Goal: Information Seeking & Learning: Compare options

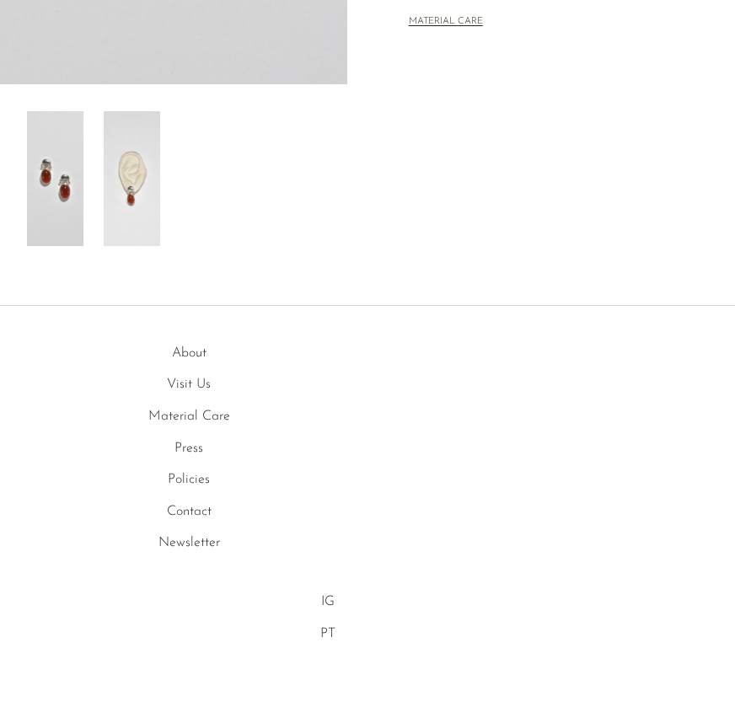
click at [143, 205] on img at bounding box center [132, 178] width 56 height 135
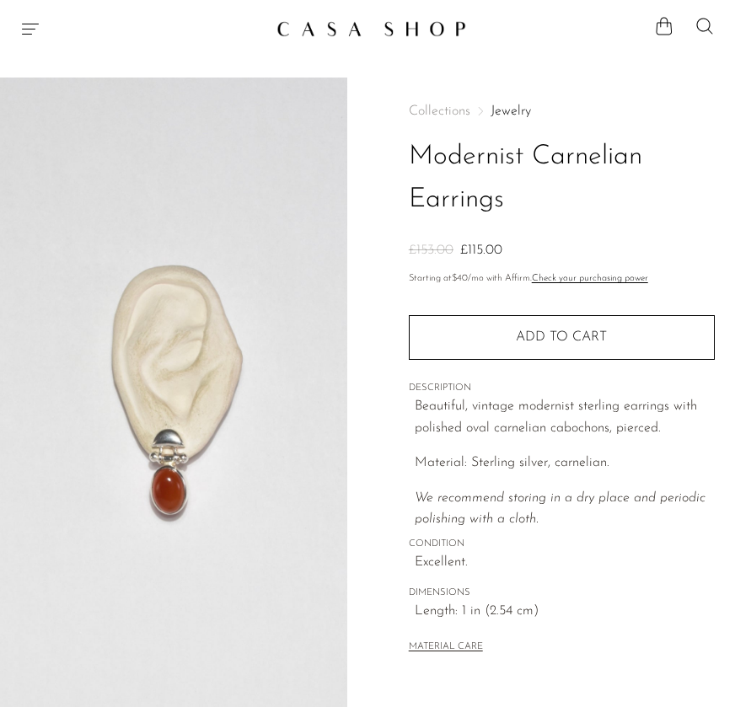
click at [32, 19] on icon "Menu" at bounding box center [30, 29] width 20 height 20
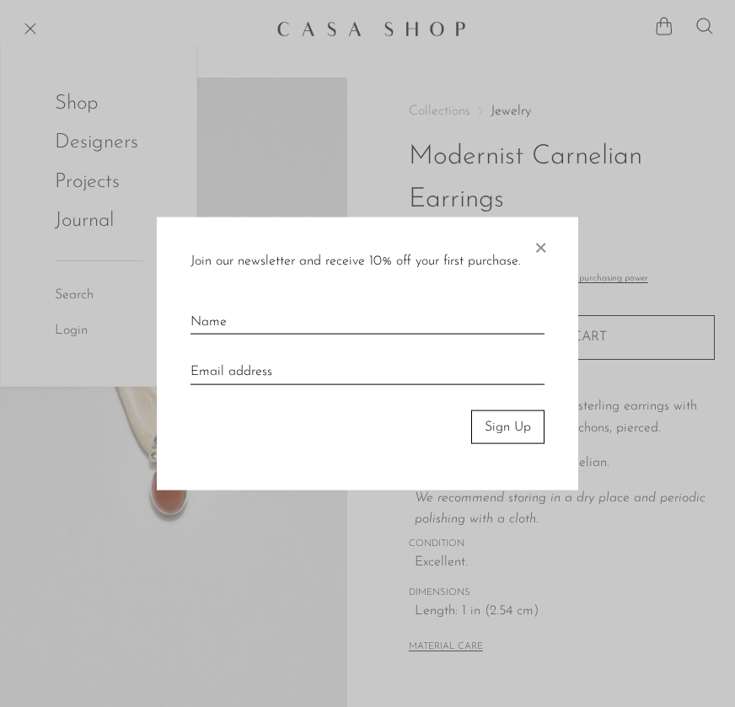
click at [542, 255] on span "×" at bounding box center [540, 244] width 17 height 54
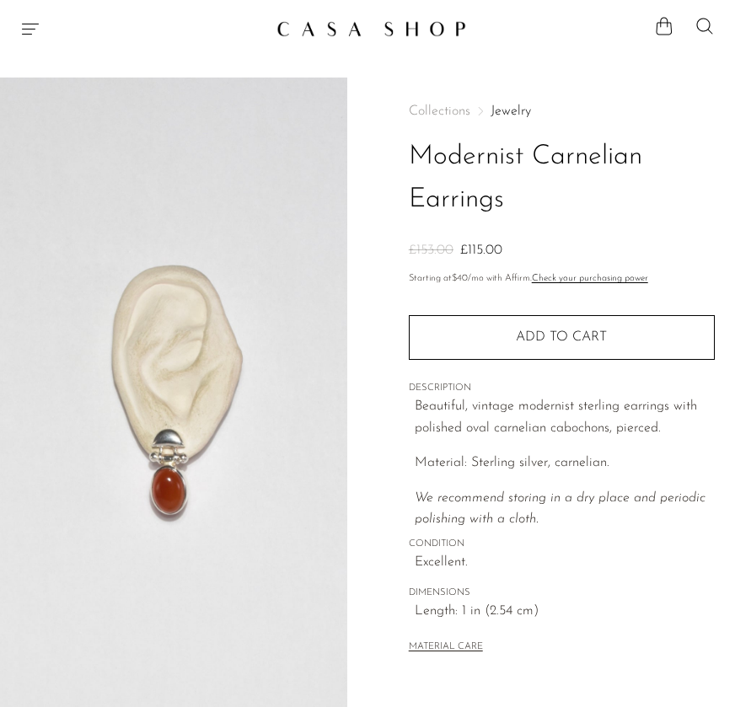
click at [30, 26] on icon "Menu" at bounding box center [30, 29] width 20 height 20
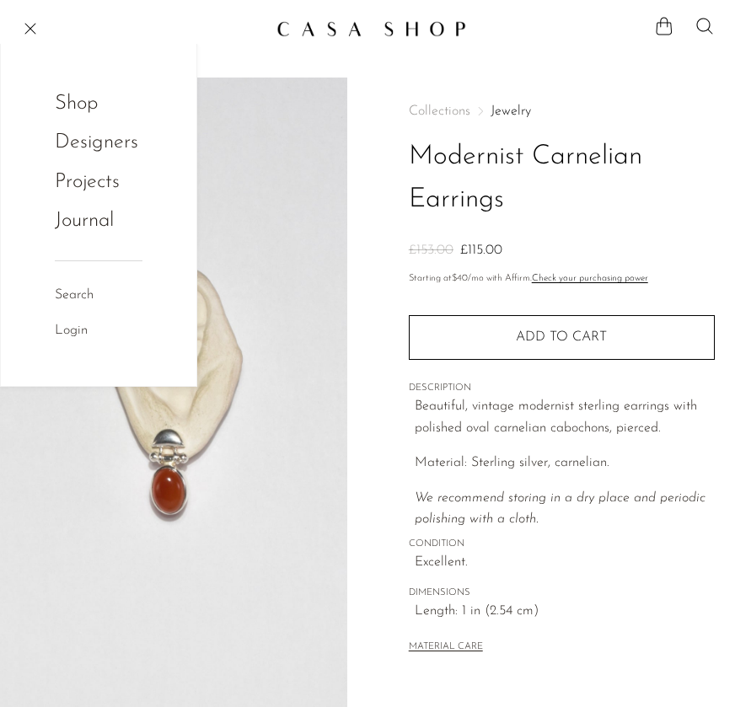
click at [68, 109] on link "Shop" at bounding box center [88, 104] width 66 height 32
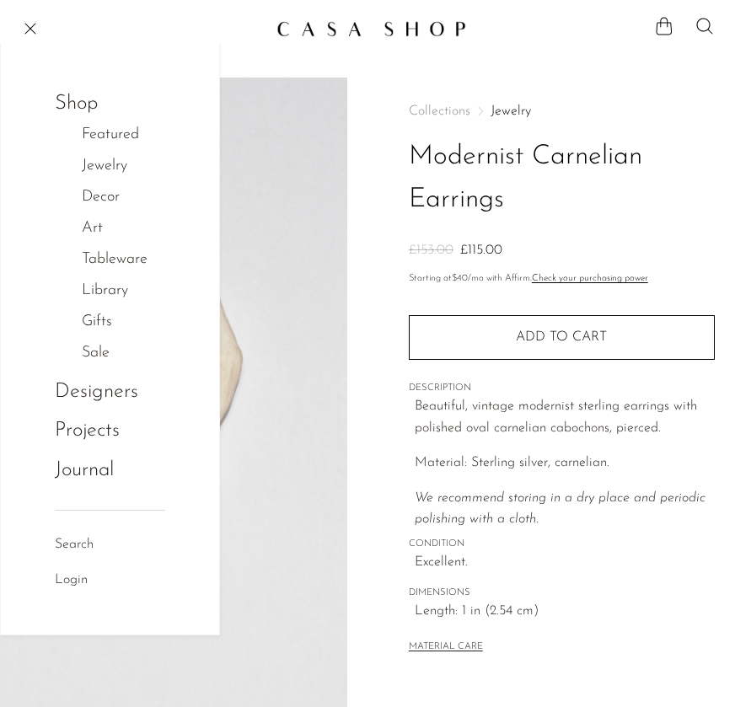
click at [109, 165] on link "Jewelry" at bounding box center [113, 166] width 63 height 24
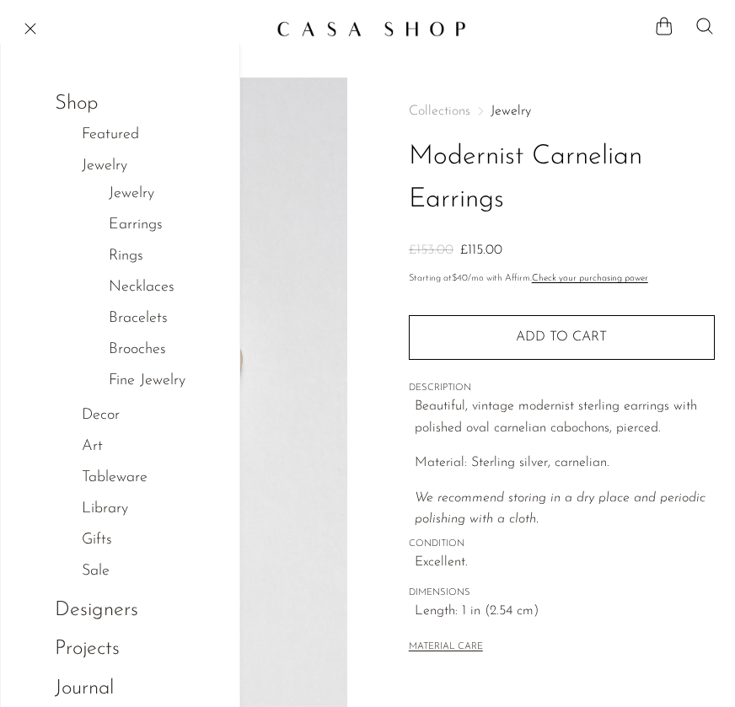
click at [134, 223] on link "Earrings" at bounding box center [136, 225] width 54 height 24
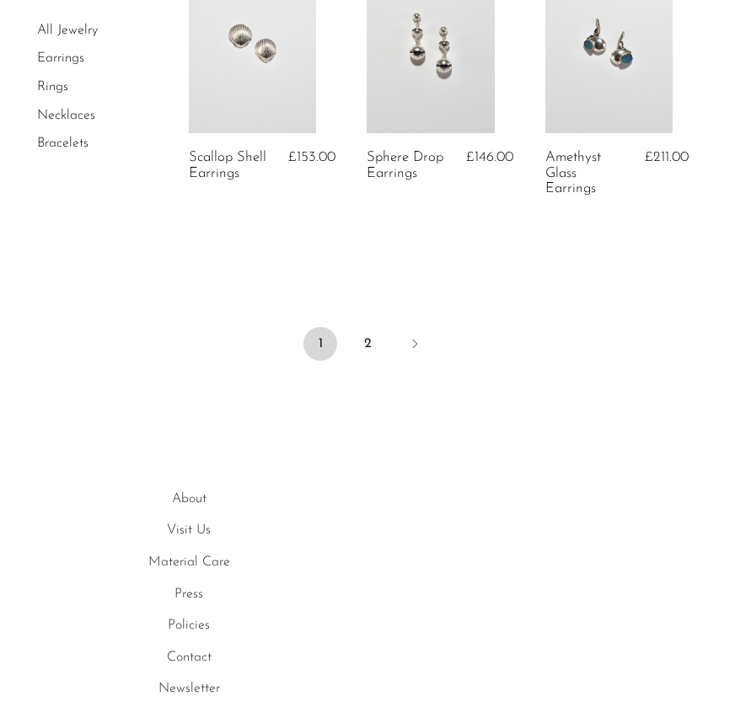
scroll to position [3246, 0]
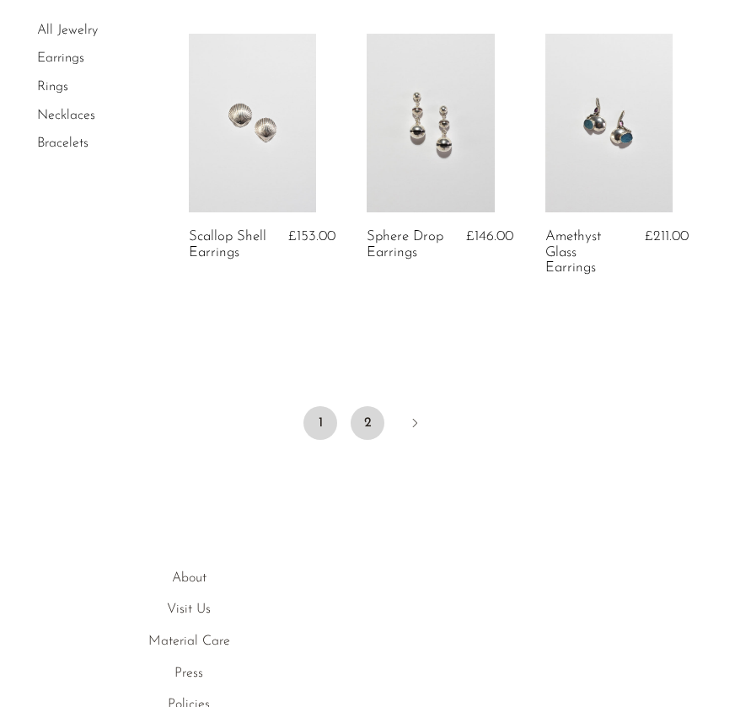
click at [363, 426] on link "2" at bounding box center [368, 423] width 34 height 34
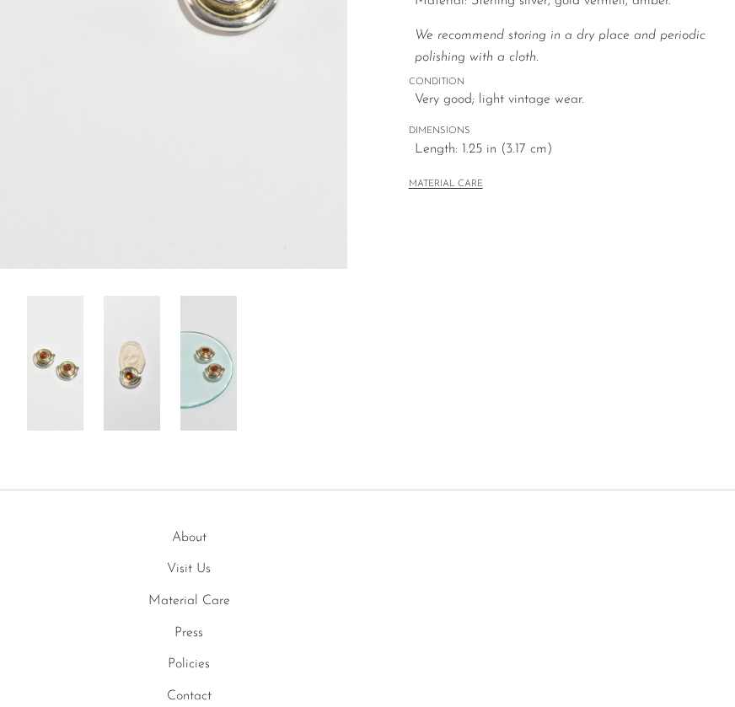
scroll to position [490, 0]
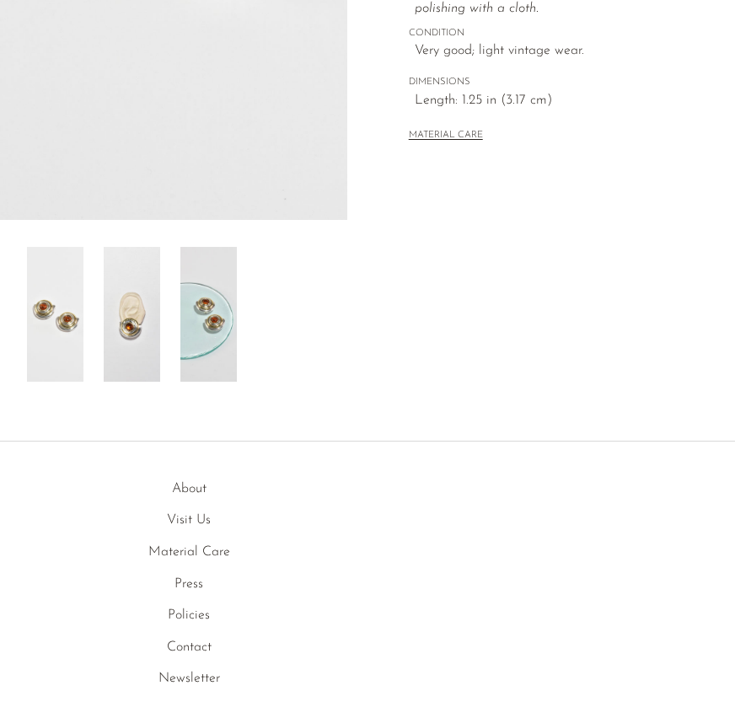
click at [151, 340] on img at bounding box center [132, 314] width 56 height 135
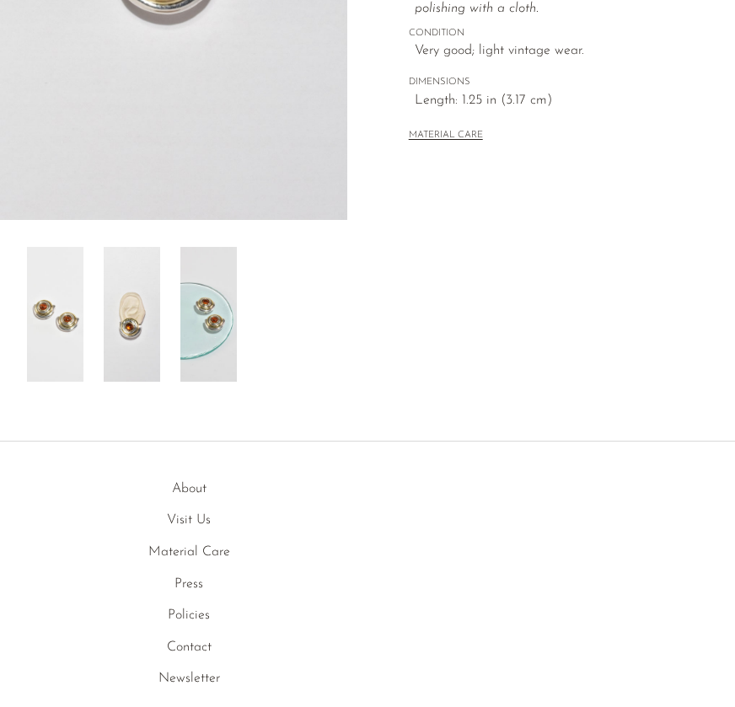
scroll to position [0, 0]
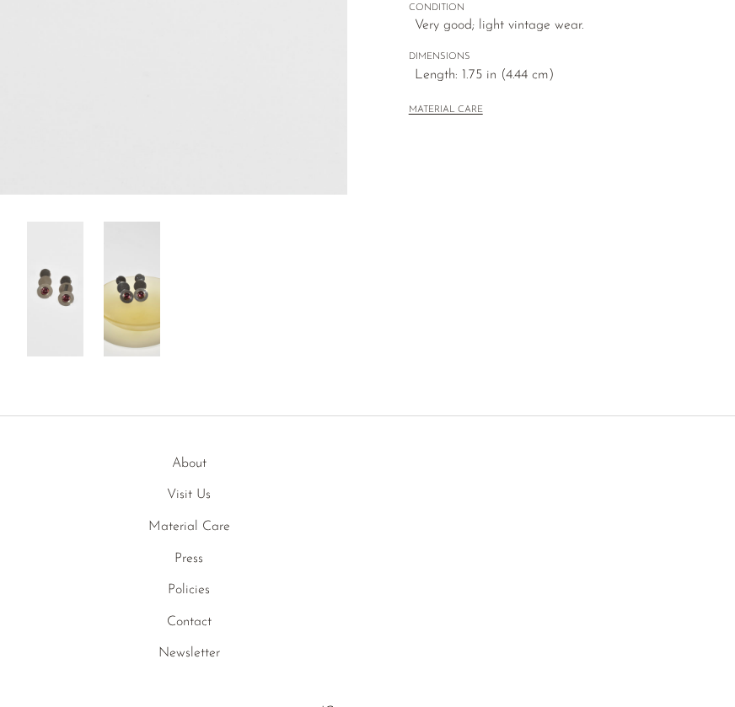
scroll to position [465, 0]
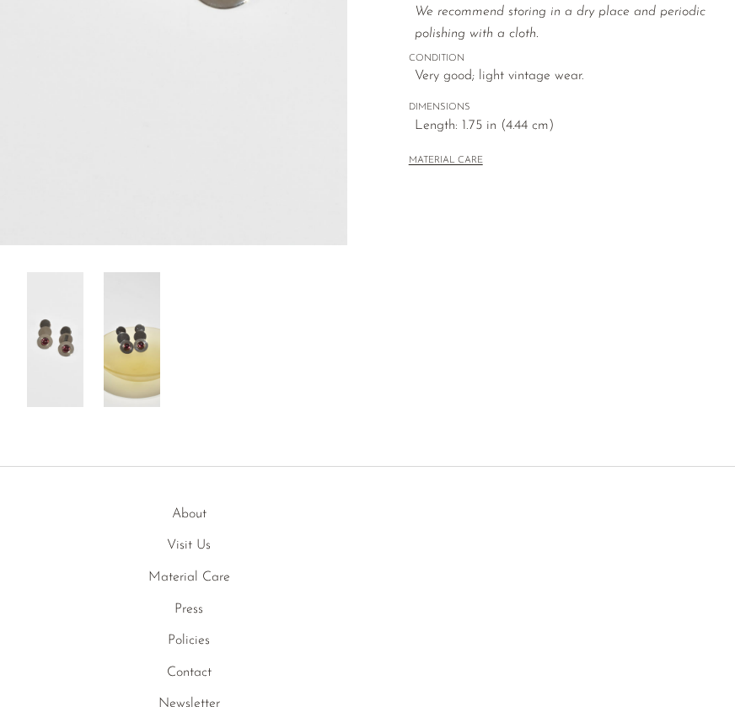
click at [136, 411] on div "Pink Glass Disc Earrings £169.00" at bounding box center [367, 40] width 735 height 854
click at [136, 327] on img at bounding box center [132, 339] width 56 height 135
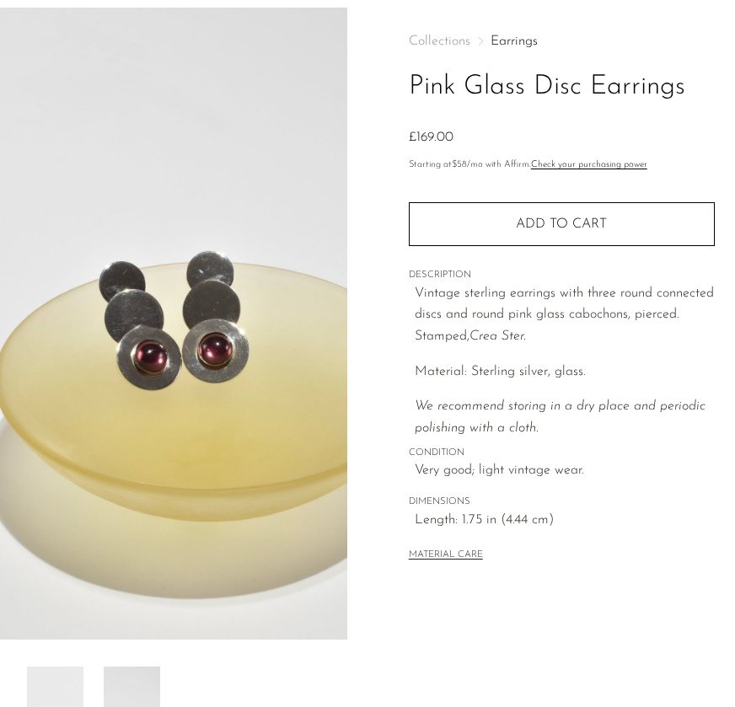
scroll to position [0, 0]
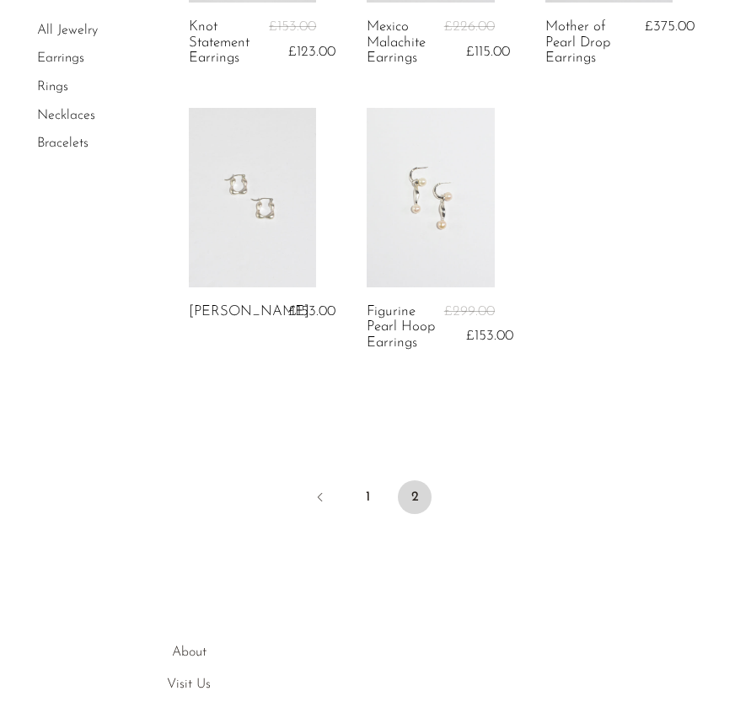
scroll to position [2291, 0]
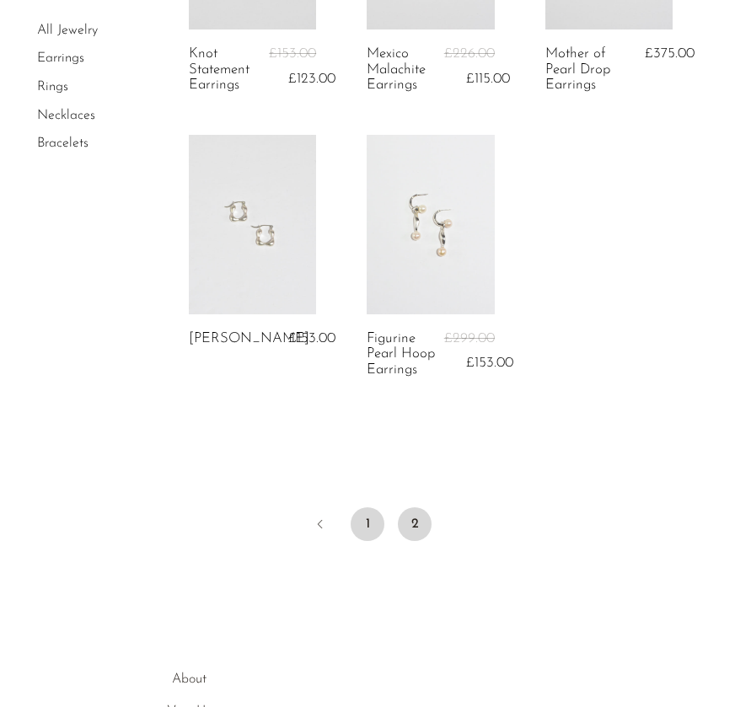
click at [363, 534] on link "1" at bounding box center [368, 525] width 34 height 34
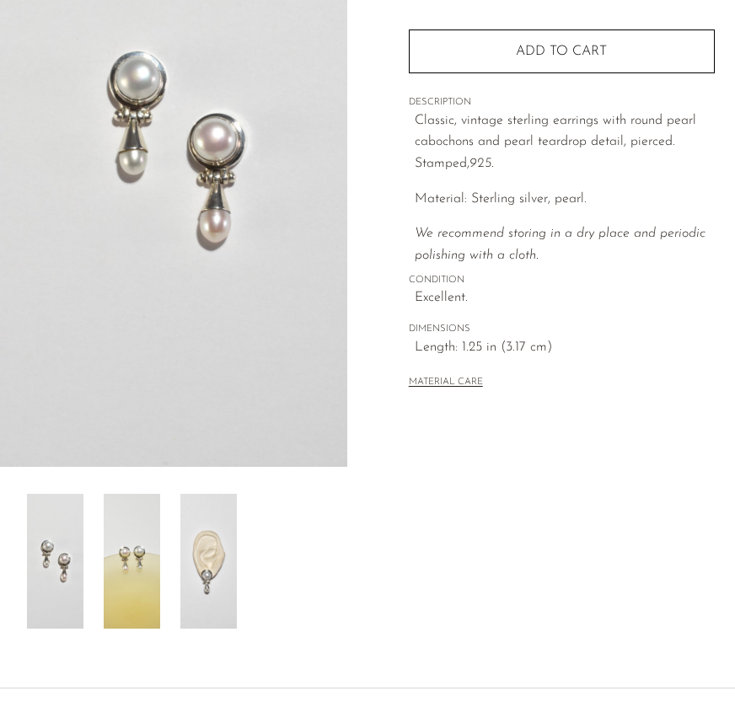
scroll to position [245, 0]
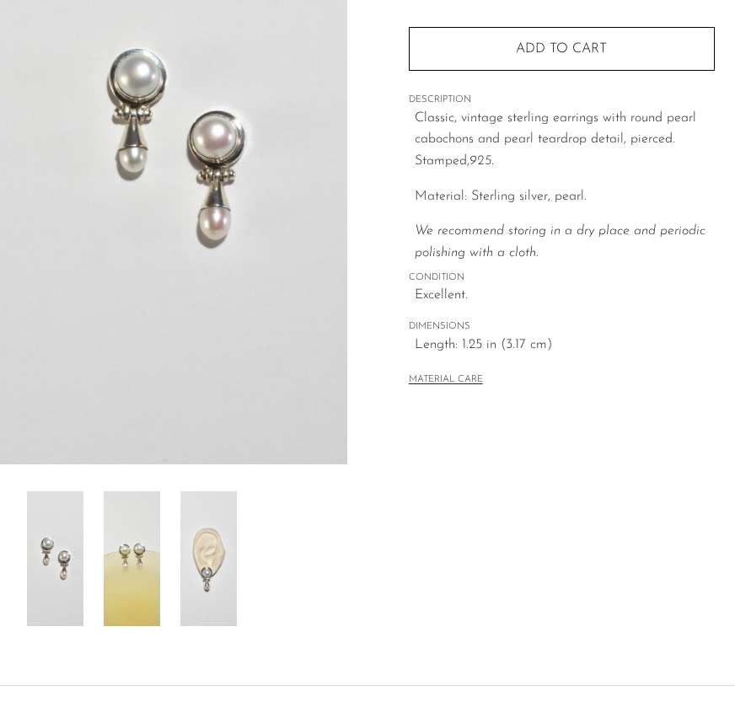
click at [199, 564] on img at bounding box center [208, 559] width 56 height 135
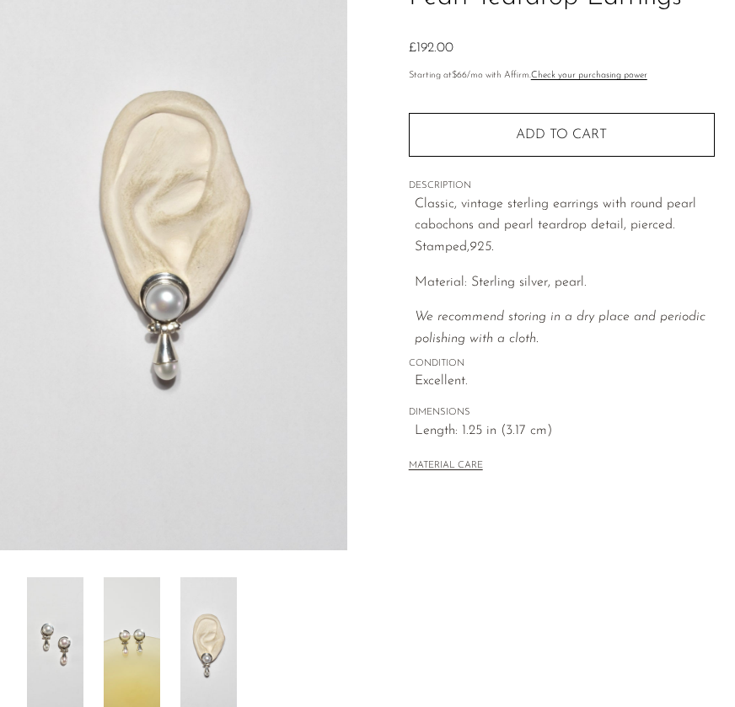
scroll to position [148, 0]
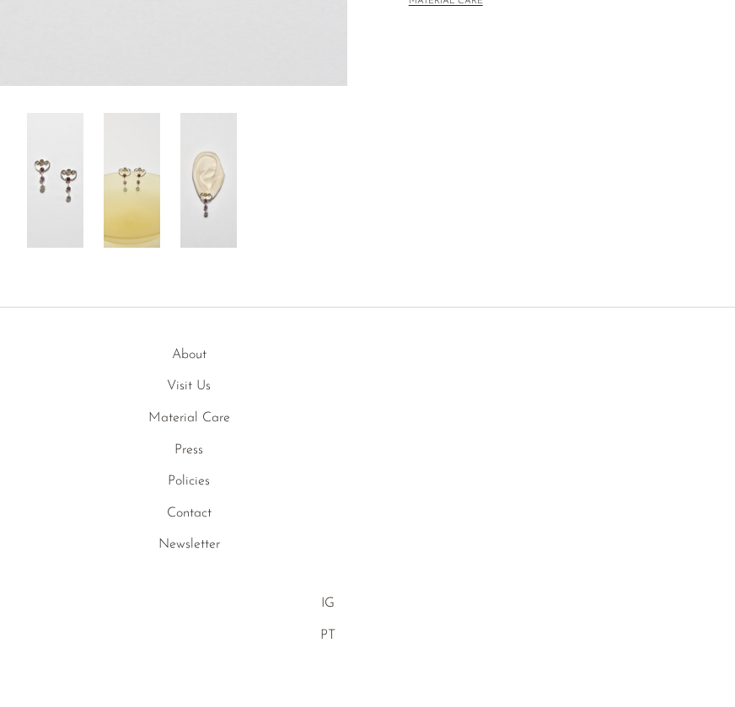
click at [204, 149] on img at bounding box center [208, 180] width 56 height 135
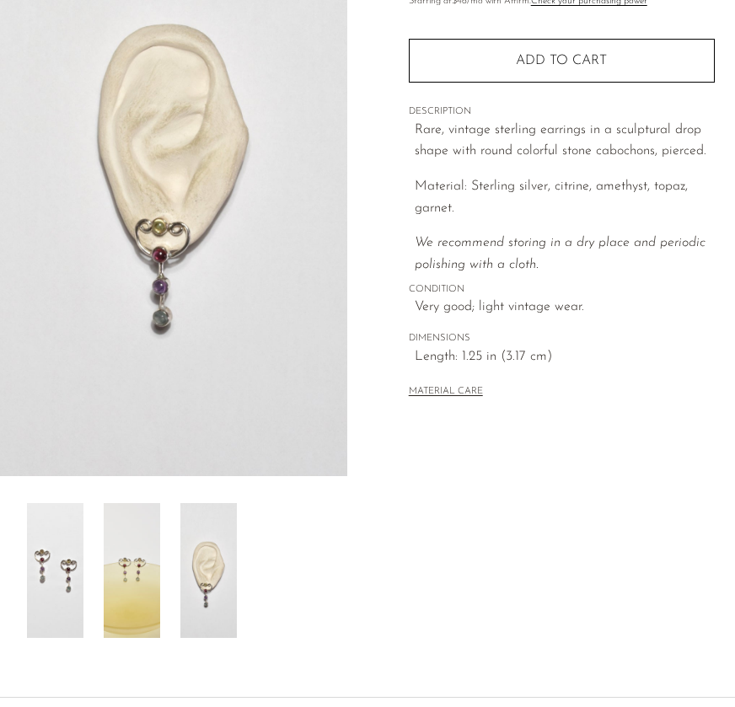
scroll to position [213, 0]
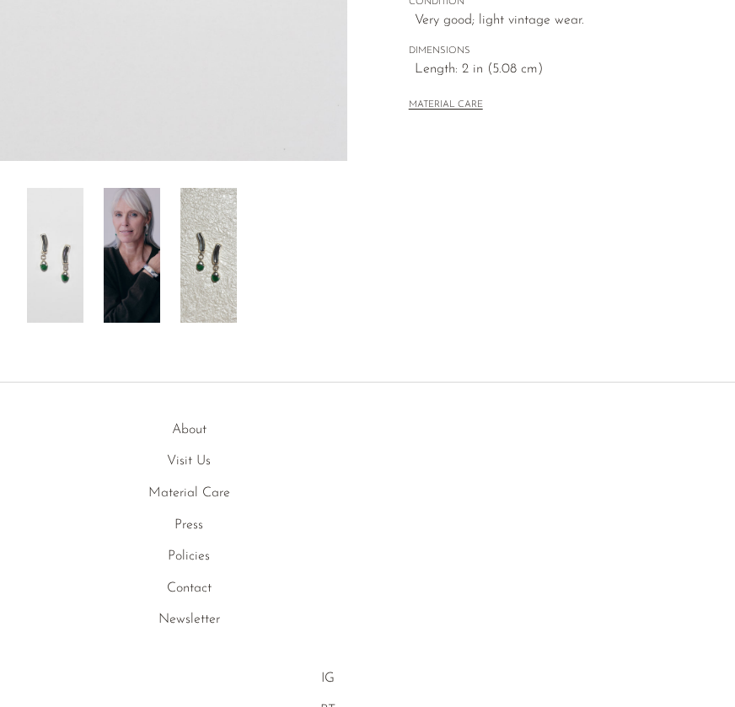
scroll to position [547, 0]
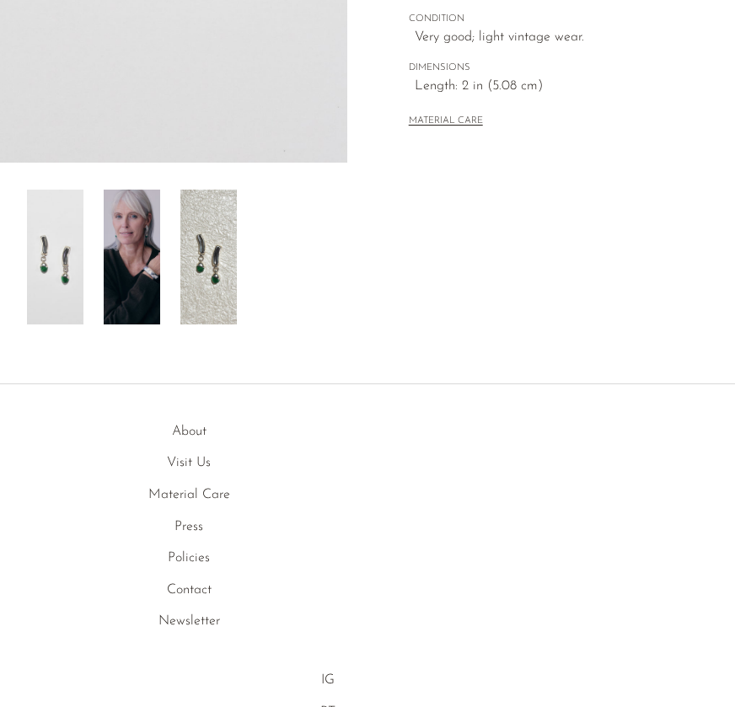
click at [156, 295] on img at bounding box center [132, 257] width 56 height 135
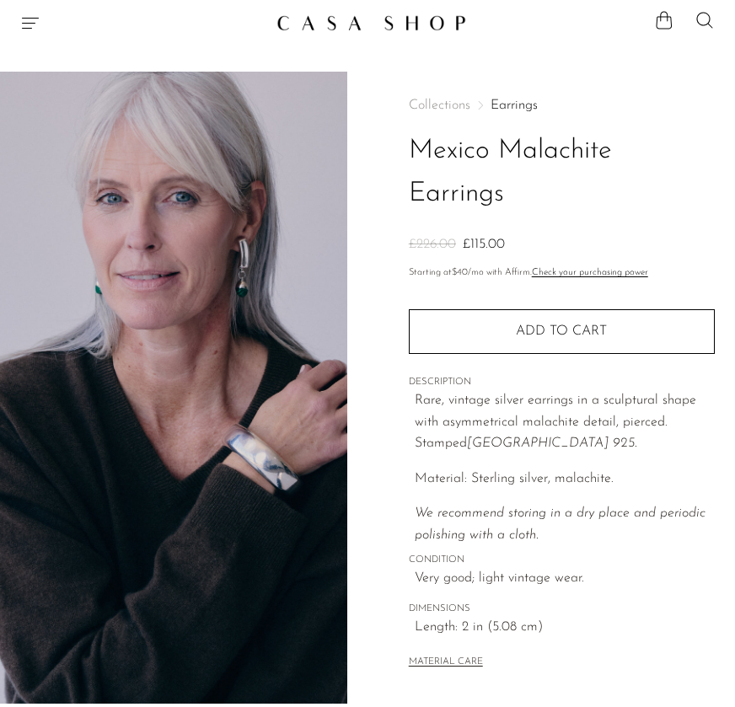
scroll to position [0, 0]
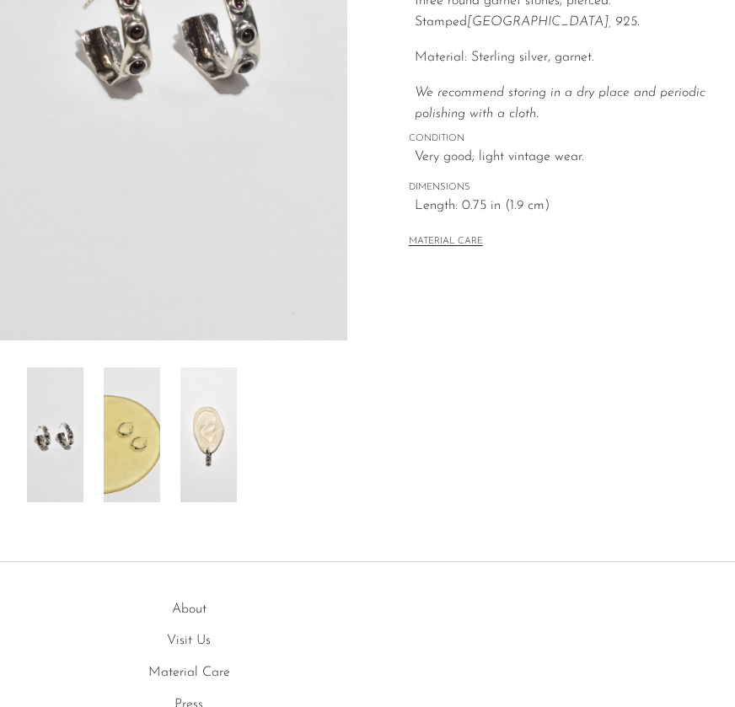
scroll to position [472, 0]
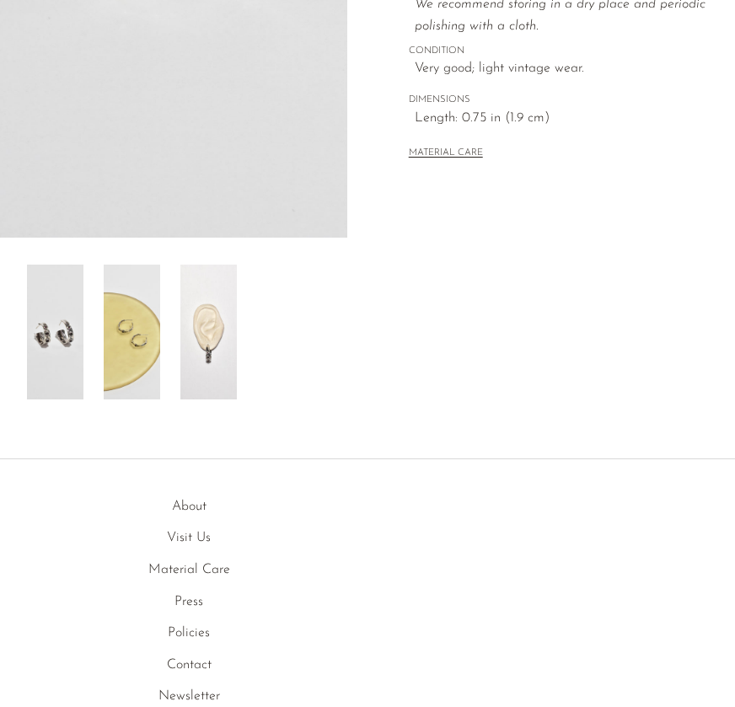
click at [220, 329] on img at bounding box center [208, 332] width 56 height 135
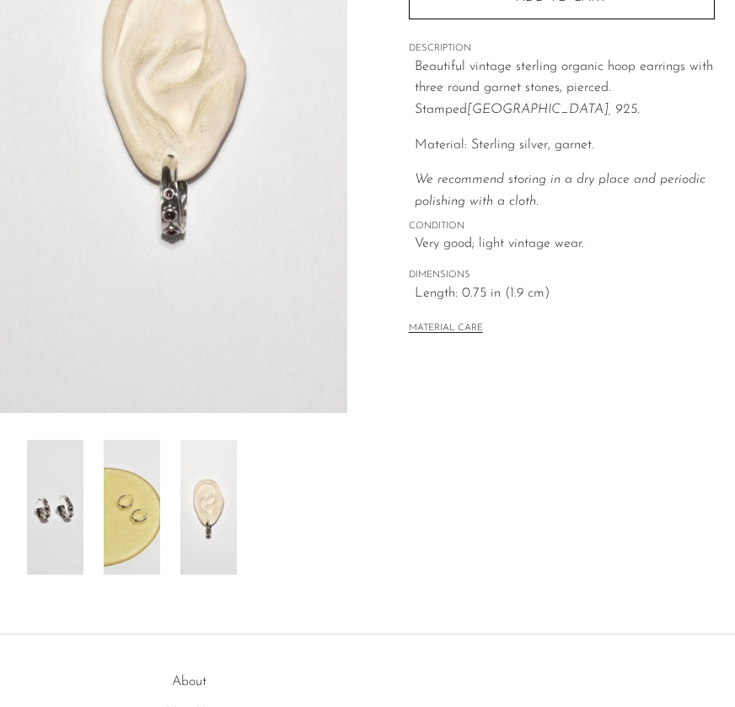
scroll to position [296, 0]
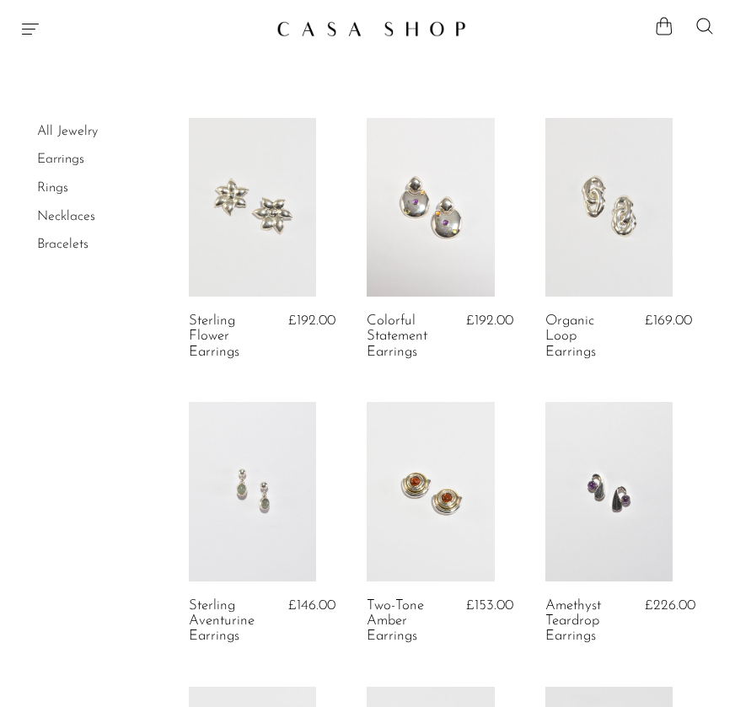
click at [51, 181] on link "Rings" at bounding box center [52, 187] width 31 height 13
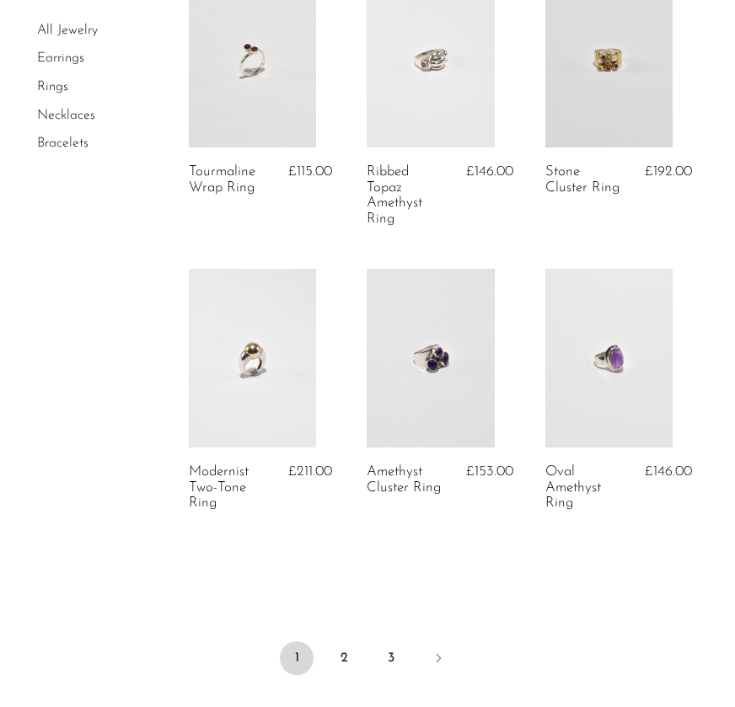
scroll to position [3044, 0]
